Goal: Information Seeking & Learning: Understand process/instructions

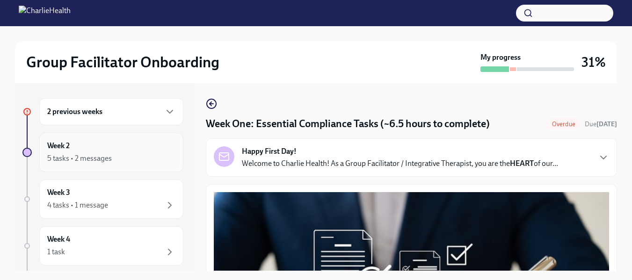
click at [80, 150] on div "Week 2 5 tasks • 2 messages" at bounding box center [111, 152] width 128 height 23
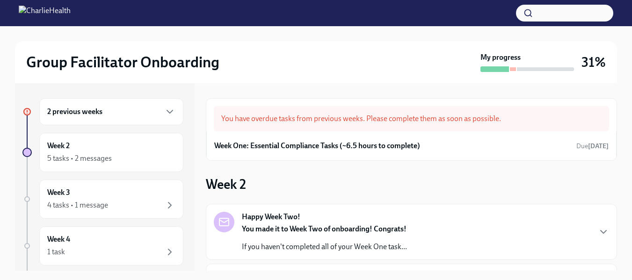
click at [341, 124] on div "You have overdue tasks from previous weeks. Please complete them as soon as pos…" at bounding box center [411, 118] width 395 height 25
click at [299, 146] on h6 "Week One: Essential Compliance Tasks (~6.5 hours to complete)" at bounding box center [317, 146] width 206 height 10
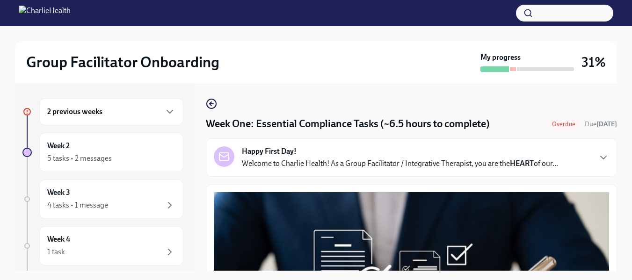
click at [547, 126] on span "Overdue" at bounding box center [564, 124] width 35 height 7
click at [598, 160] on icon "button" at bounding box center [603, 157] width 11 height 11
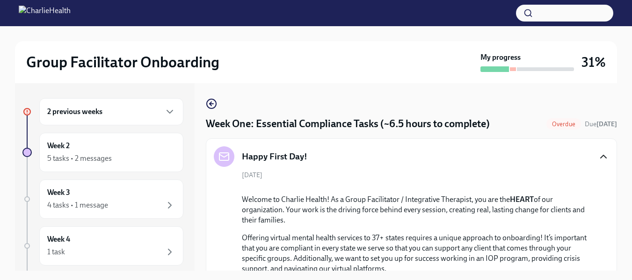
click at [547, 126] on span "Overdue" at bounding box center [564, 124] width 35 height 7
click at [585, 124] on span "Due 2 days ago" at bounding box center [601, 124] width 32 height 8
click at [489, 155] on div "Happy First Day!" at bounding box center [411, 156] width 395 height 21
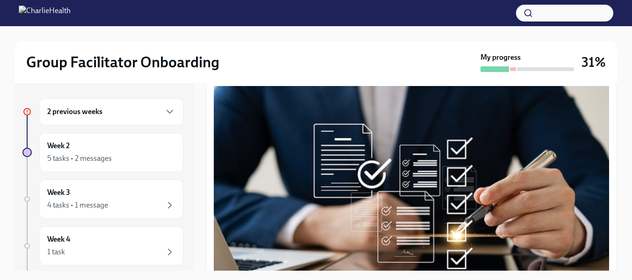
scroll to position [378, 0]
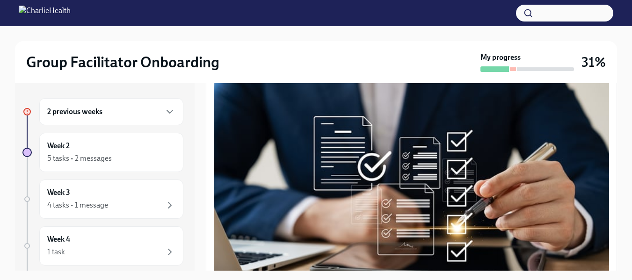
click at [433, 16] on strong "submit a ticket HERE" at bounding box center [431, 11] width 68 height 9
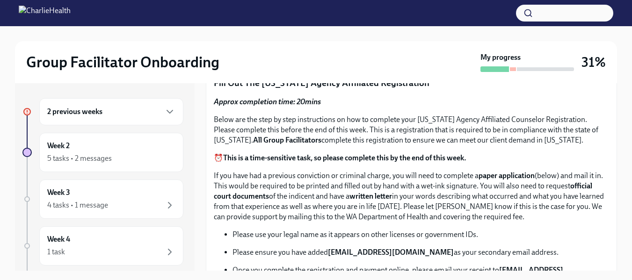
scroll to position [680, 0]
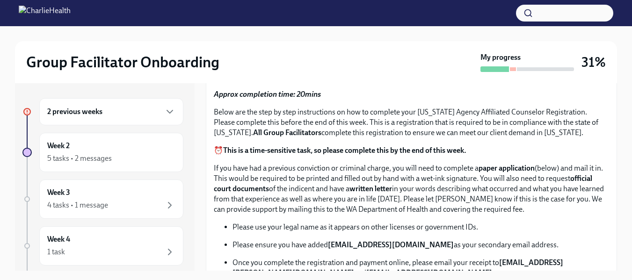
click at [364, 51] on p "UKG Billing: Clock all following tasks as Compliance Tasks" at bounding box center [412, 45] width 387 height 10
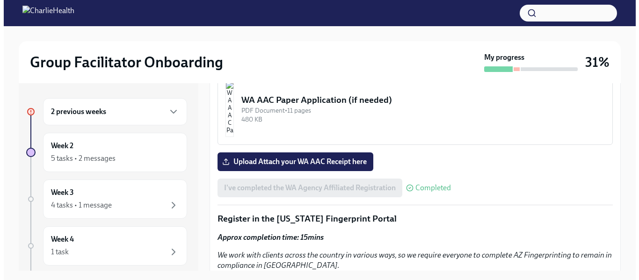
scroll to position [1239, 0]
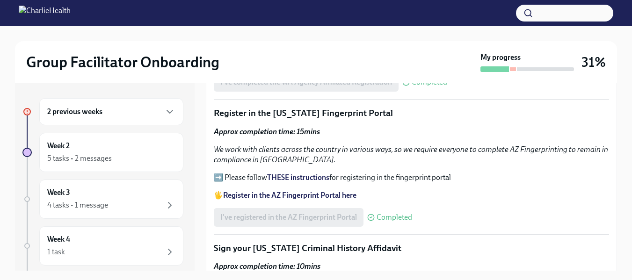
click at [302, 9] on div "PDF Document • 11 pages" at bounding box center [420, 4] width 364 height 9
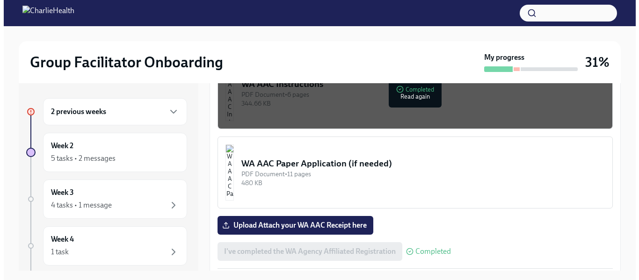
scroll to position [812, 0]
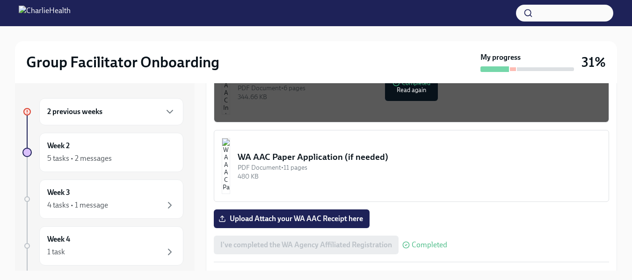
click at [357, 152] on div "WA AAC Paper Application (if needed)" at bounding box center [420, 157] width 364 height 12
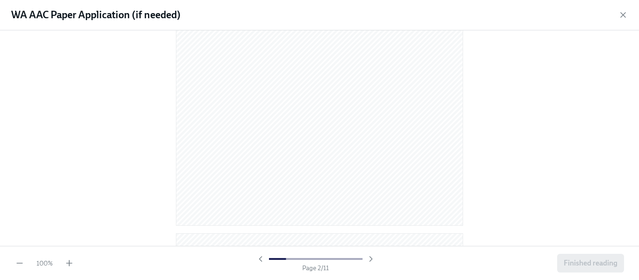
scroll to position [649, 0]
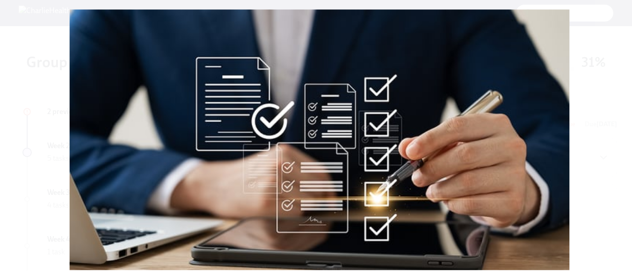
click at [592, 182] on button "Unzoom image" at bounding box center [316, 140] width 632 height 280
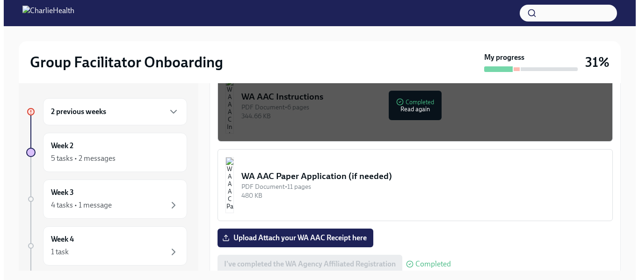
scroll to position [850, 0]
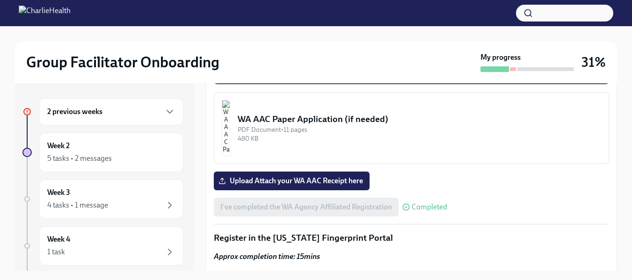
click at [230, 125] on img "button" at bounding box center [226, 128] width 8 height 56
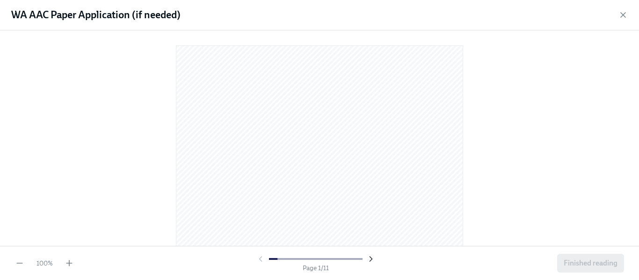
click at [370, 260] on icon "button" at bounding box center [370, 259] width 9 height 9
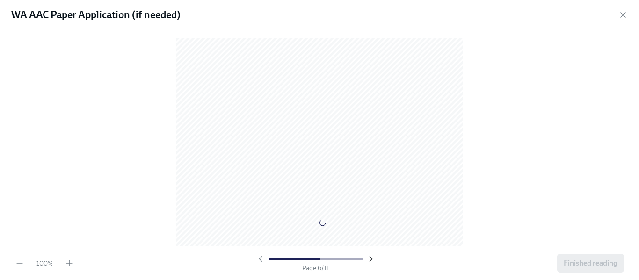
click at [370, 260] on icon "button" at bounding box center [370, 259] width 9 height 9
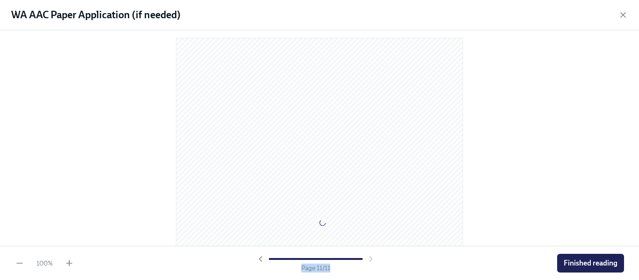
click at [370, 260] on div at bounding box center [316, 259] width 120 height 9
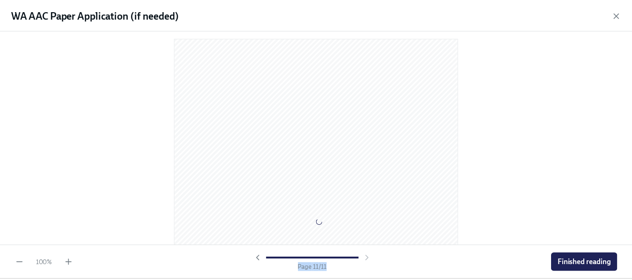
scroll to position [3419, 0]
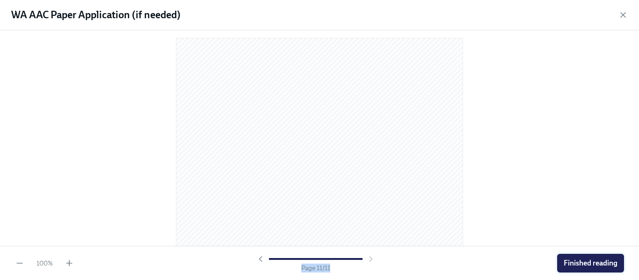
click at [607, 270] on button "Finished reading" at bounding box center [590, 263] width 67 height 19
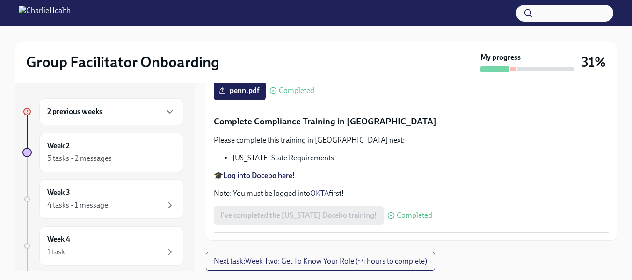
scroll to position [2148, 0]
click at [348, 264] on span "Next task : Week Two: Get To Know Your Role (~4 hours to complete)" at bounding box center [320, 261] width 213 height 9
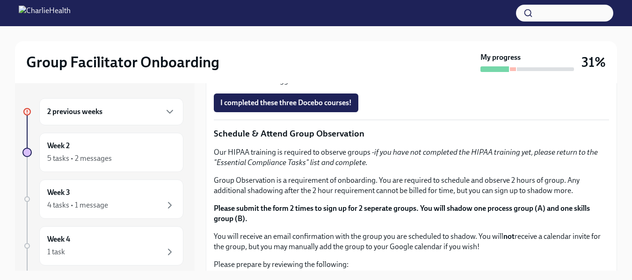
scroll to position [410, 0]
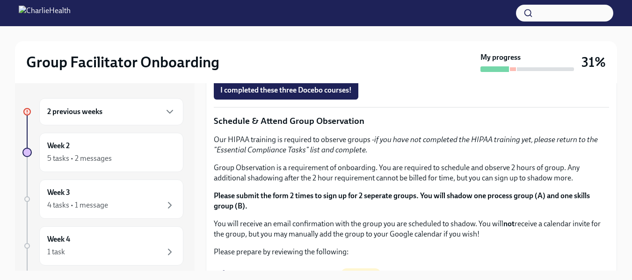
drag, startPoint x: 388, startPoint y: 240, endPoint x: 211, endPoint y: 240, distance: 176.9
click at [211, 240] on div "You've made it to Week Two of Charlie Health onboarding! Congratulations and th…" at bounding box center [411, 149] width 411 height 714
copy p "Calendly: https://calendly.com/maggiegreenawalt"
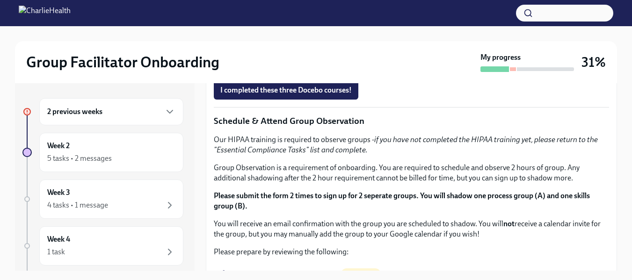
drag, startPoint x: 609, startPoint y: 166, endPoint x: 610, endPoint y: 176, distance: 10.3
click at [610, 176] on div "You've made it to Week Two of Charlie Health onboarding! Congratulations and th…" at bounding box center [411, 149] width 411 height 714
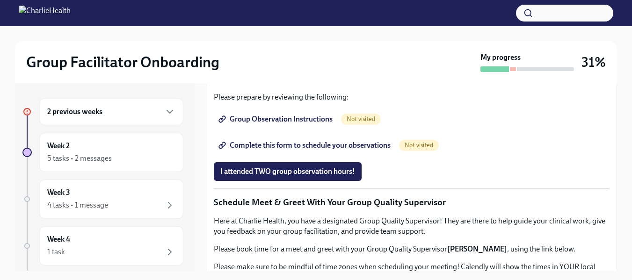
scroll to position [569, 0]
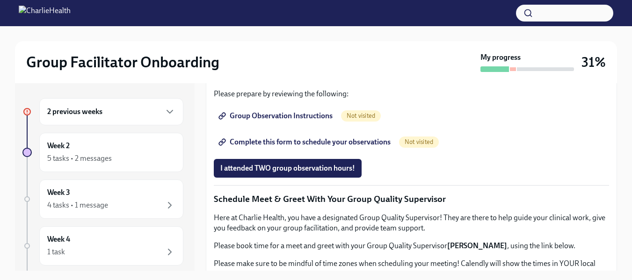
drag, startPoint x: 214, startPoint y: 142, endPoint x: 308, endPoint y: 165, distance: 96.5
copy ul "How To Be A Successful Group Facilitator IOP Overview, Curriculum & Roles Skill…"
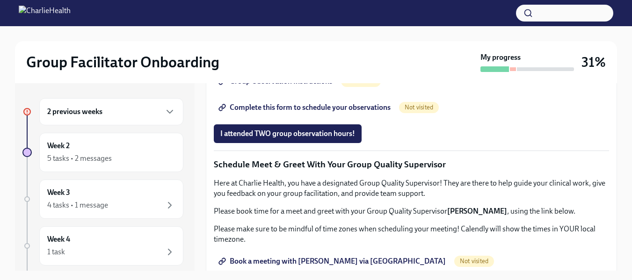
scroll to position [600, 0]
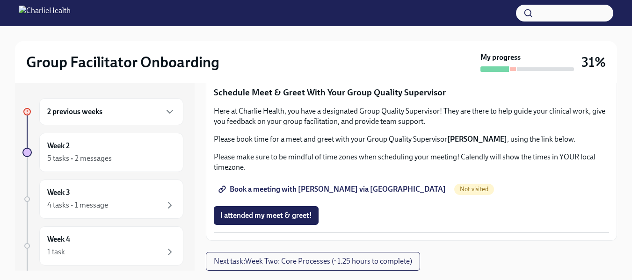
scroll to position [752, 0]
click at [319, 14] on span "Group Observation Instructions" at bounding box center [276, 9] width 112 height 9
click at [353, 40] on span "Complete this form to schedule your observations" at bounding box center [305, 35] width 170 height 9
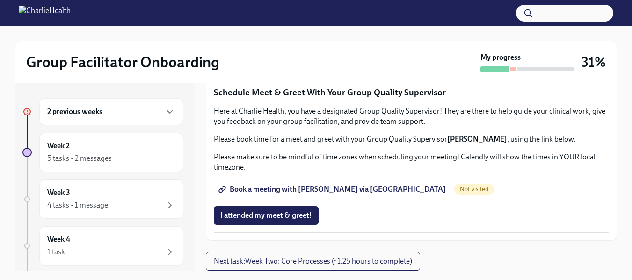
click at [454, 193] on span "Not visited" at bounding box center [474, 189] width 40 height 7
click at [316, 194] on span "Book a meeting with [PERSON_NAME] via [GEOGRAPHIC_DATA]" at bounding box center [333, 189] width 226 height 9
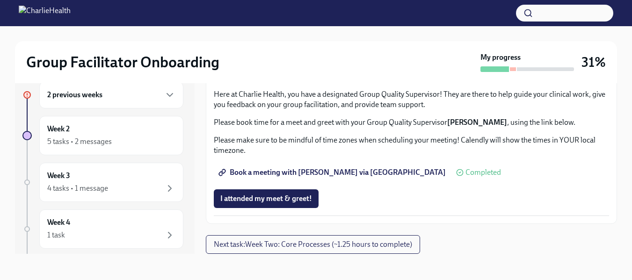
scroll to position [0, 0]
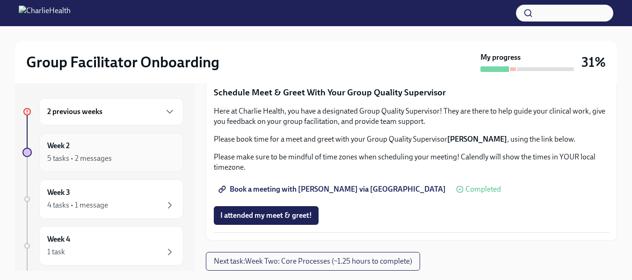
click at [87, 155] on div "5 tasks • 2 messages" at bounding box center [79, 159] width 65 height 10
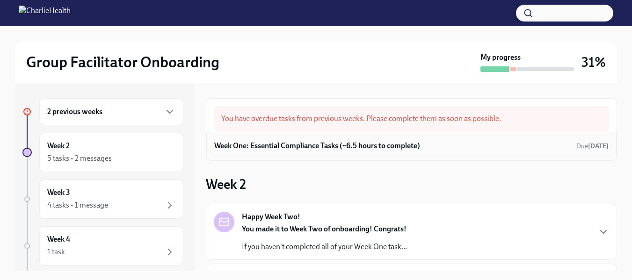
click at [357, 143] on h6 "Week One: Essential Compliance Tasks (~6.5 hours to complete)" at bounding box center [317, 146] width 206 height 10
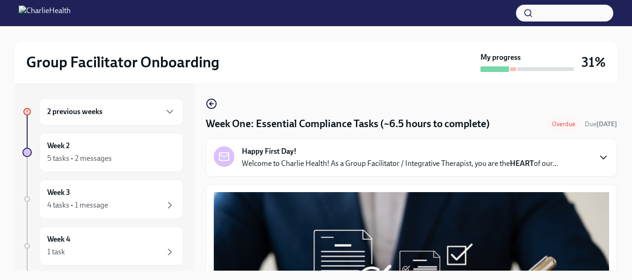
click at [601, 157] on icon "button" at bounding box center [604, 157] width 6 height 3
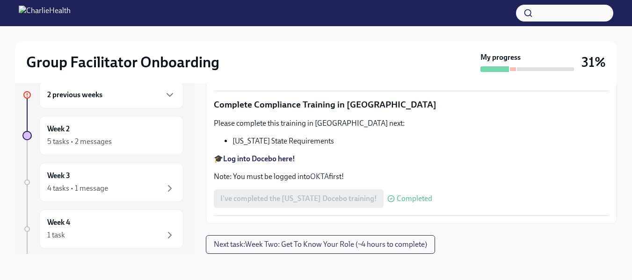
scroll to position [2568, 0]
